Goal: Ask a question

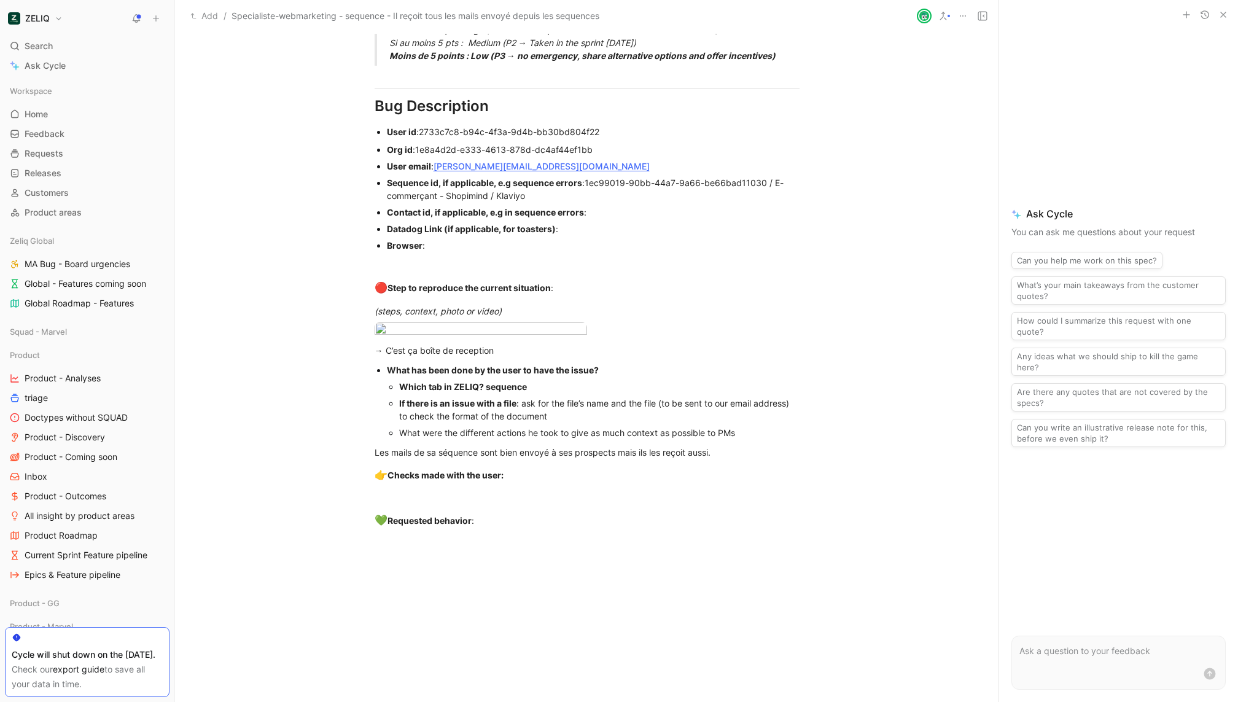
scroll to position [880, 0]
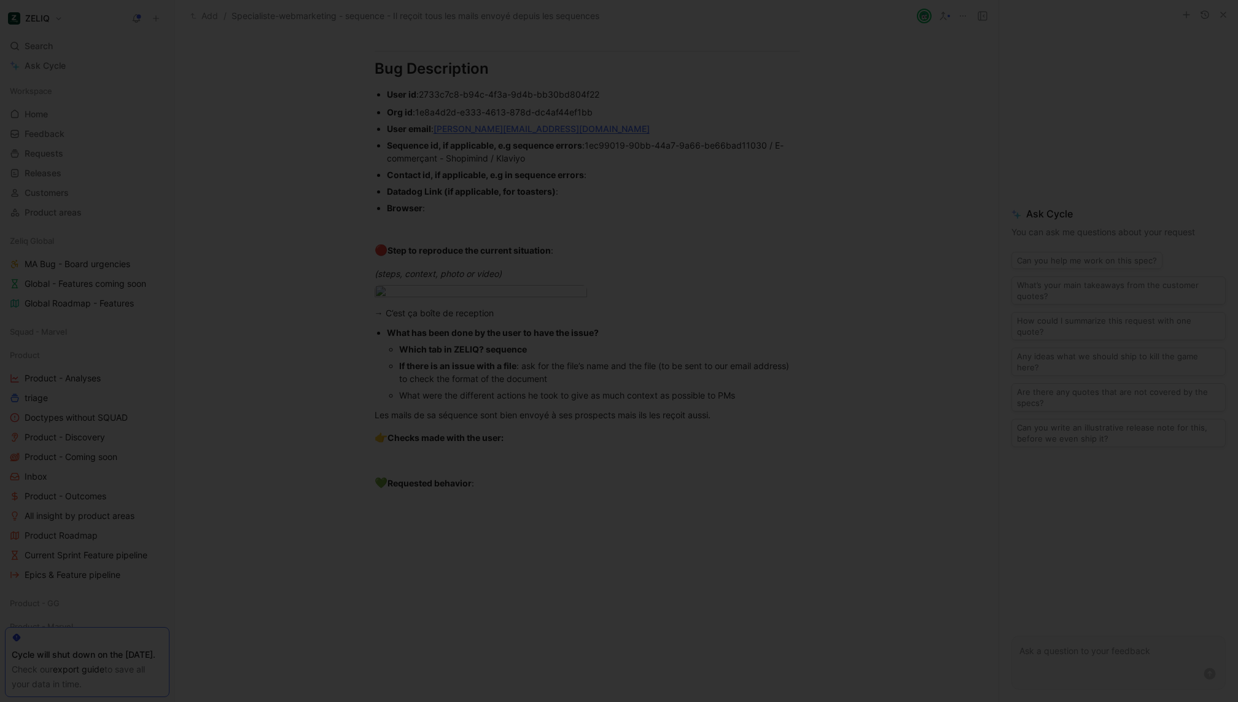
click at [457, 306] on body "ZELIQ Search ⌘ K Ask Cycle Workspace Home G then H Feedback G then F Requests G…" at bounding box center [619, 351] width 1238 height 702
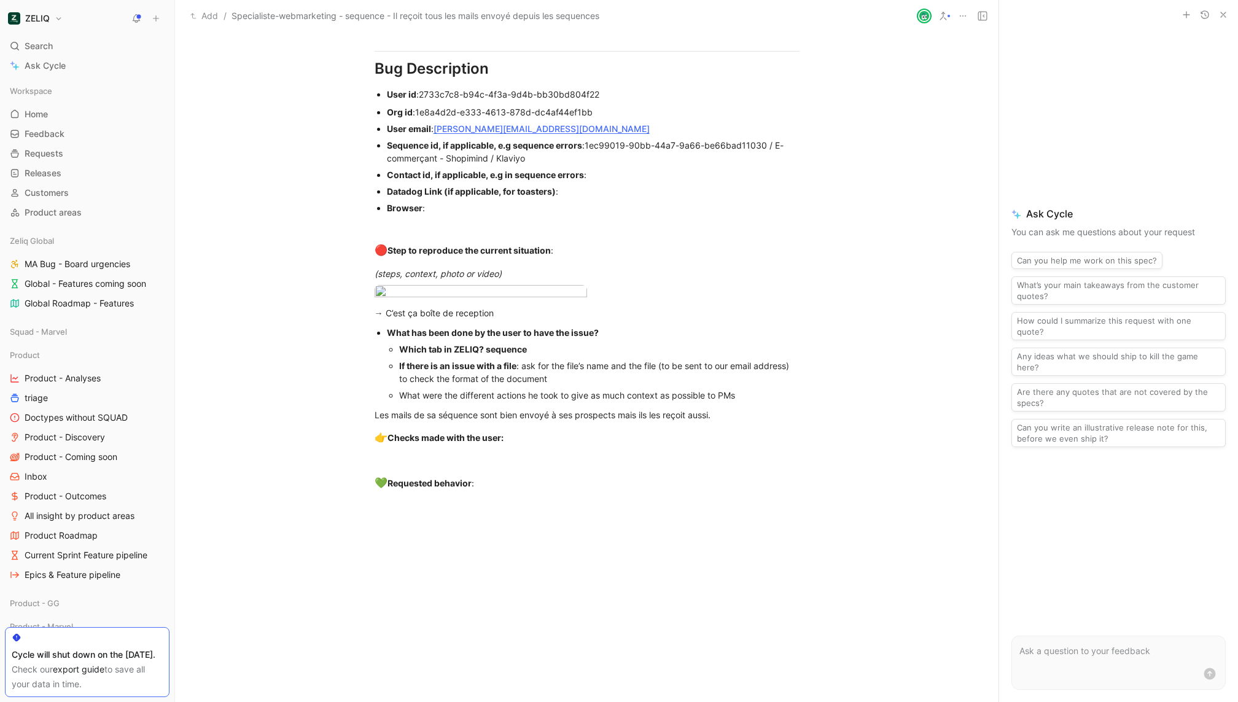
click at [573, 701] on div at bounding box center [619, 702] width 1238 height 0
drag, startPoint x: 767, startPoint y: 161, endPoint x: 589, endPoint y: 163, distance: 178.7
click at [748, 701] on div at bounding box center [619, 702] width 1238 height 0
click at [495, 308] on body "ZELIQ Search ⌘ K Ask Cycle Workspace Home G then H Feedback G then F Requests G…" at bounding box center [619, 351] width 1238 height 702
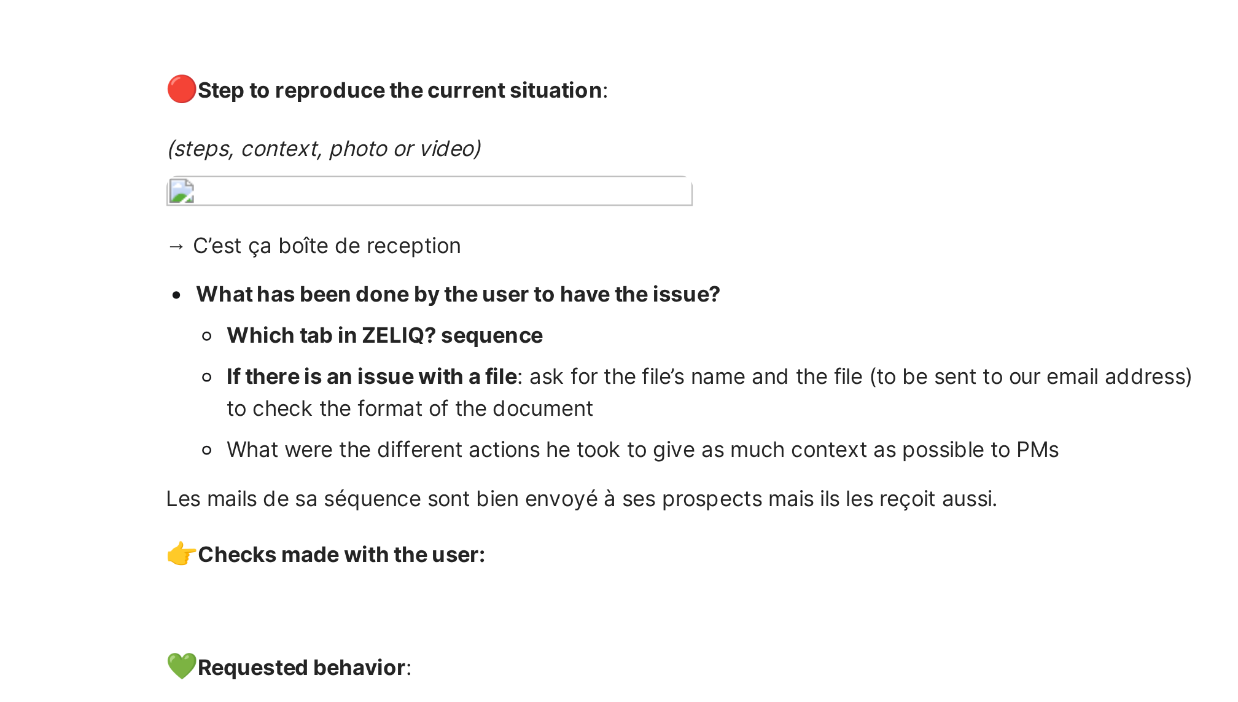
click at [546, 701] on div at bounding box center [619, 702] width 1238 height 0
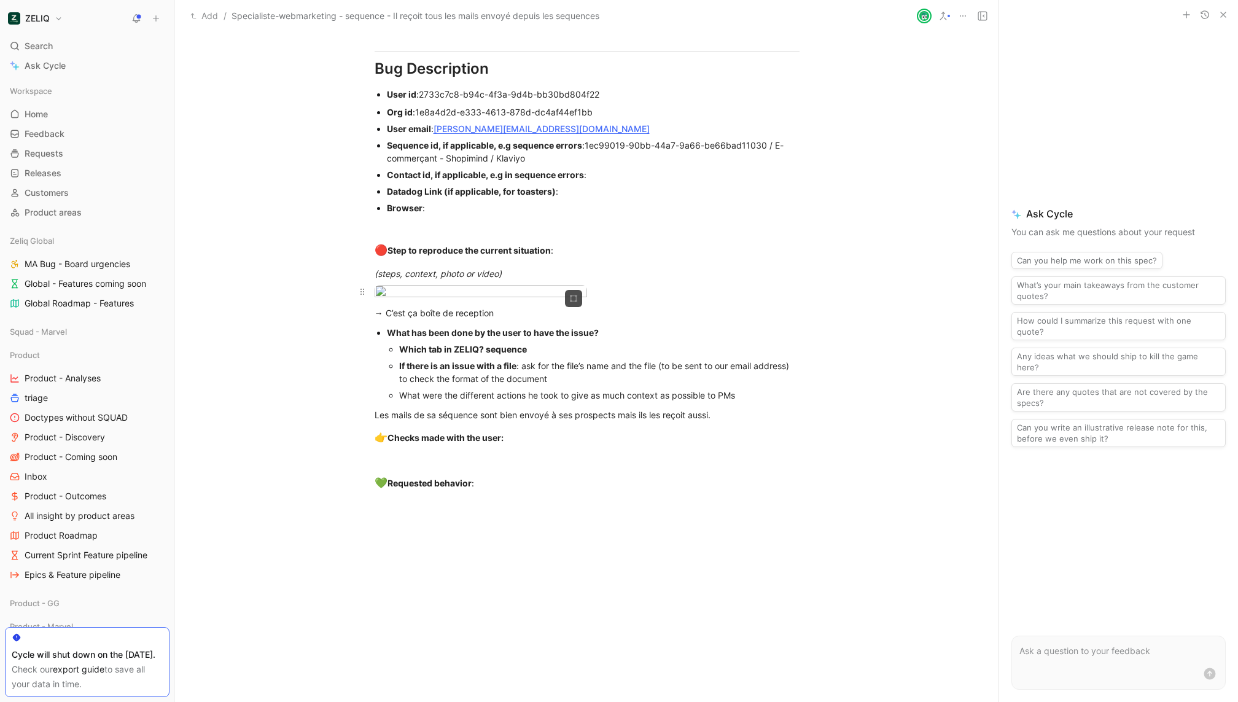
scroll to position [858, 0]
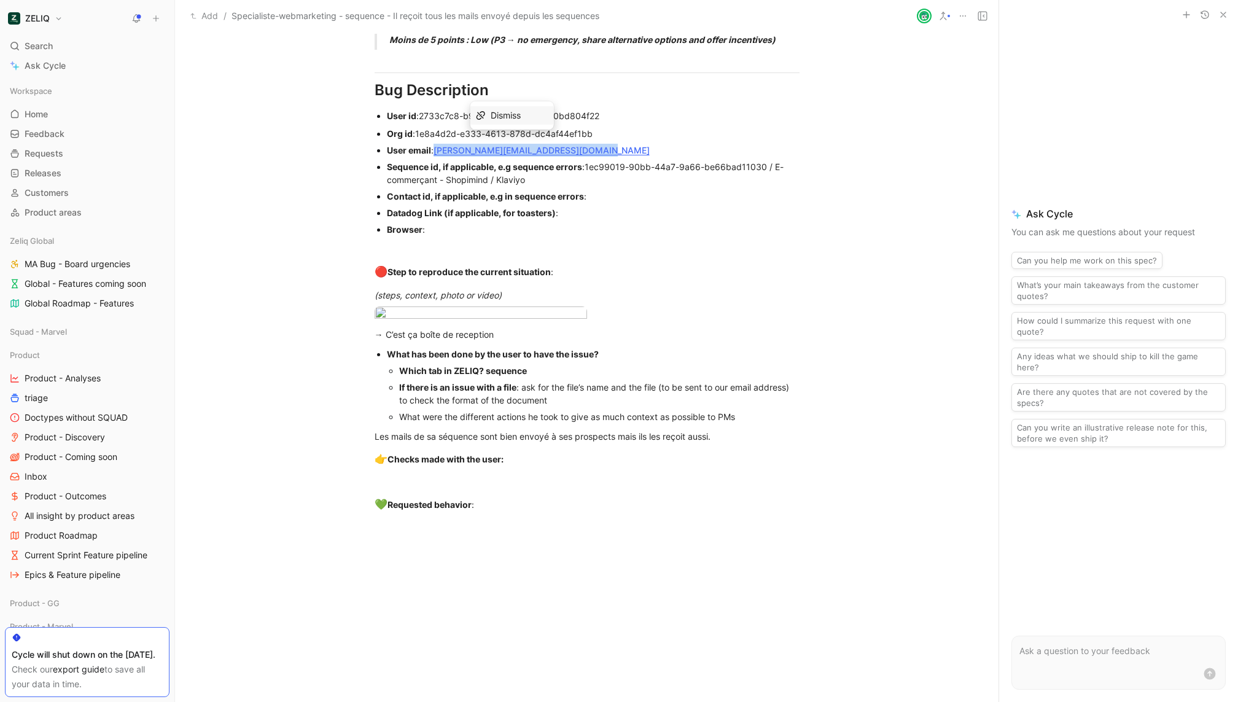
drag, startPoint x: 618, startPoint y: 166, endPoint x: 435, endPoint y: 169, distance: 183.0
